Goal: Task Accomplishment & Management: Manage account settings

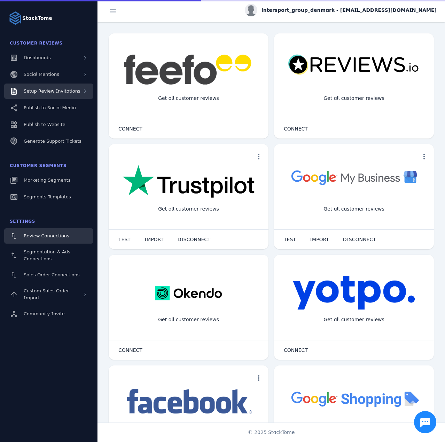
click at [70, 91] on span "Setup Review Invitations" at bounding box center [52, 90] width 57 height 5
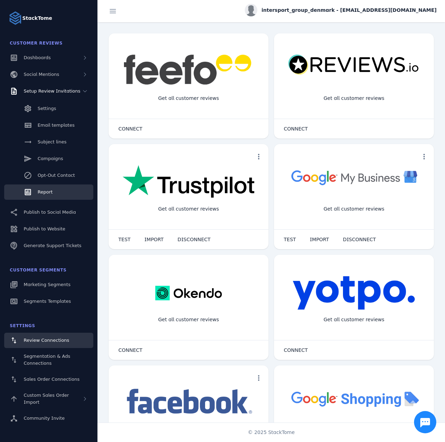
click at [53, 190] on link "Report" at bounding box center [48, 191] width 89 height 15
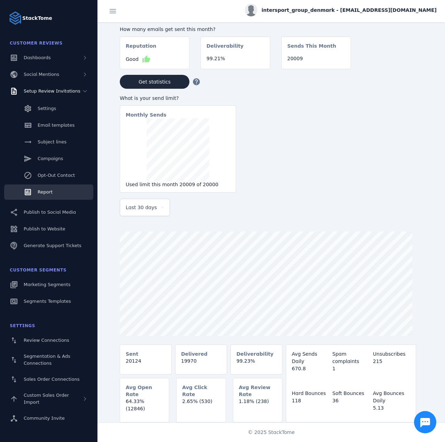
click at [139, 209] on span "Last 30 days" at bounding box center [141, 207] width 31 height 8
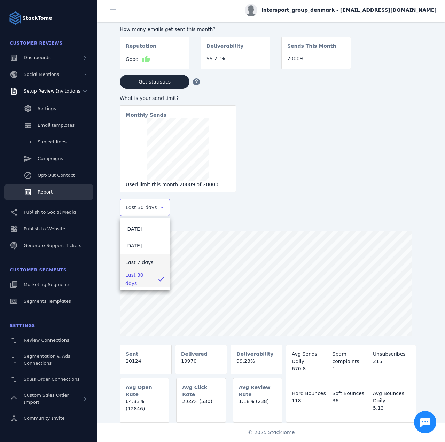
click at [135, 262] on span "Last 7 days" at bounding box center [139, 262] width 28 height 8
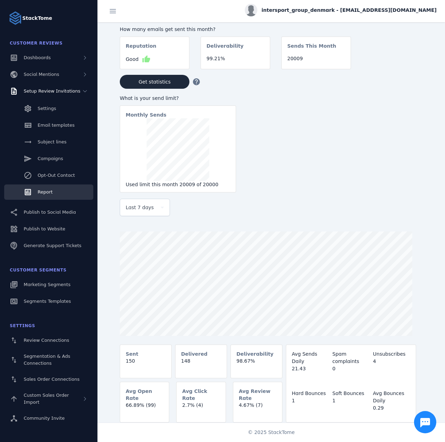
click at [367, 11] on span "intersport_group_denmark - [EMAIL_ADDRESS][DOMAIN_NAME]" at bounding box center [348, 10] width 175 height 7
click at [392, 65] on icon at bounding box center [396, 67] width 8 height 8
